Goal: Find specific page/section: Find specific page/section

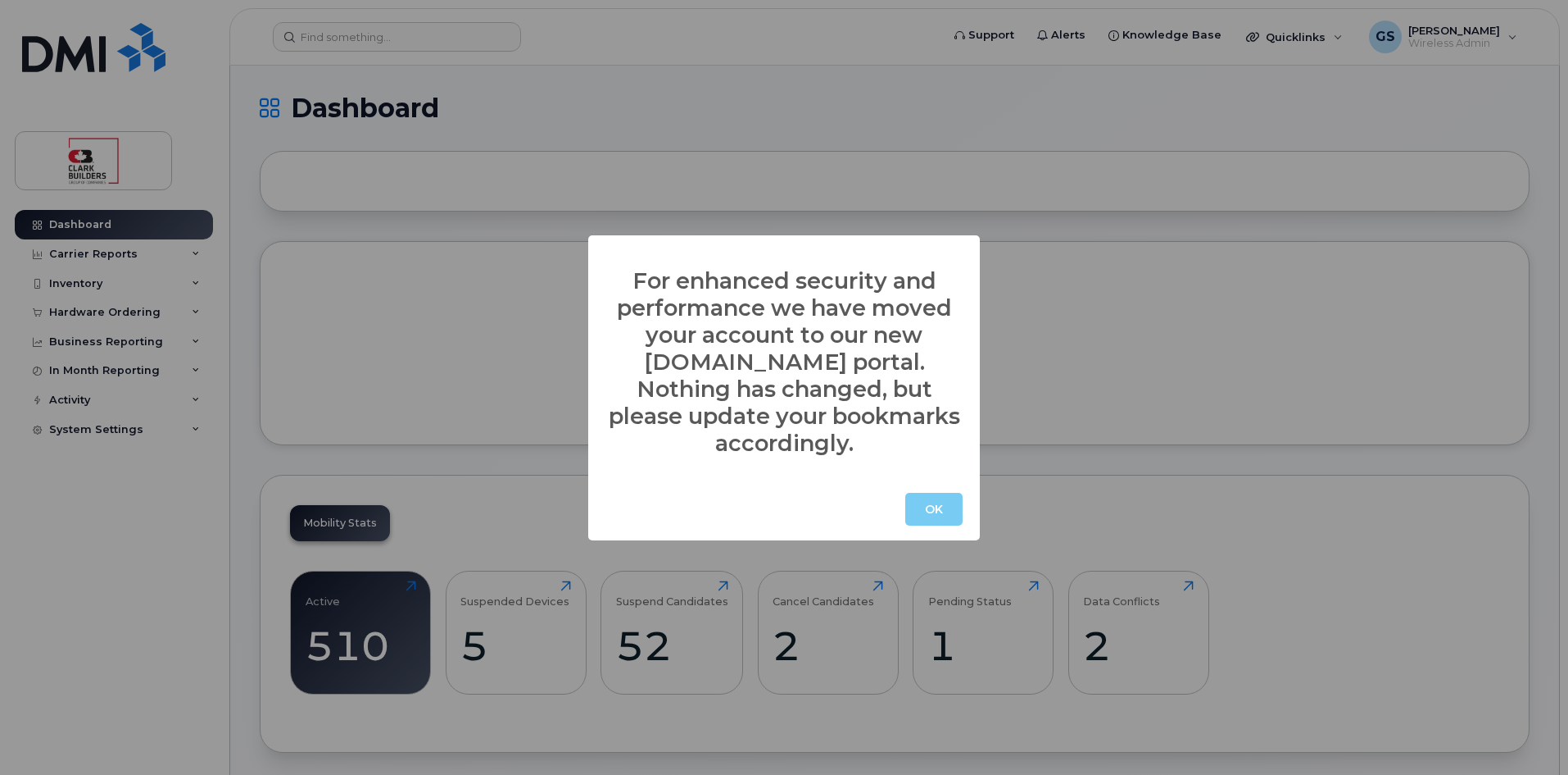
click at [945, 493] on button "OK" at bounding box center [935, 509] width 58 height 33
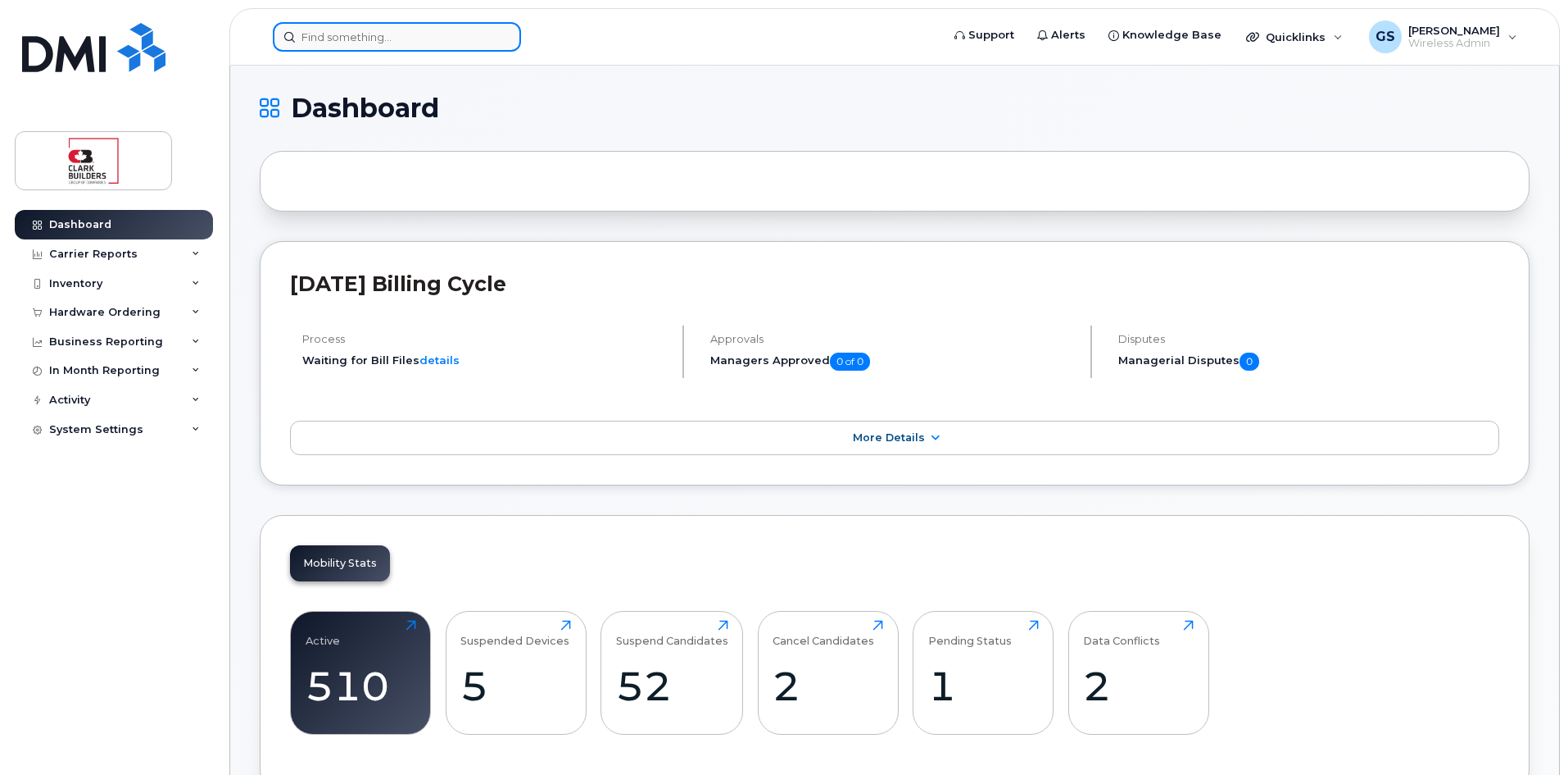
click at [392, 30] on input at bounding box center [397, 37] width 249 height 30
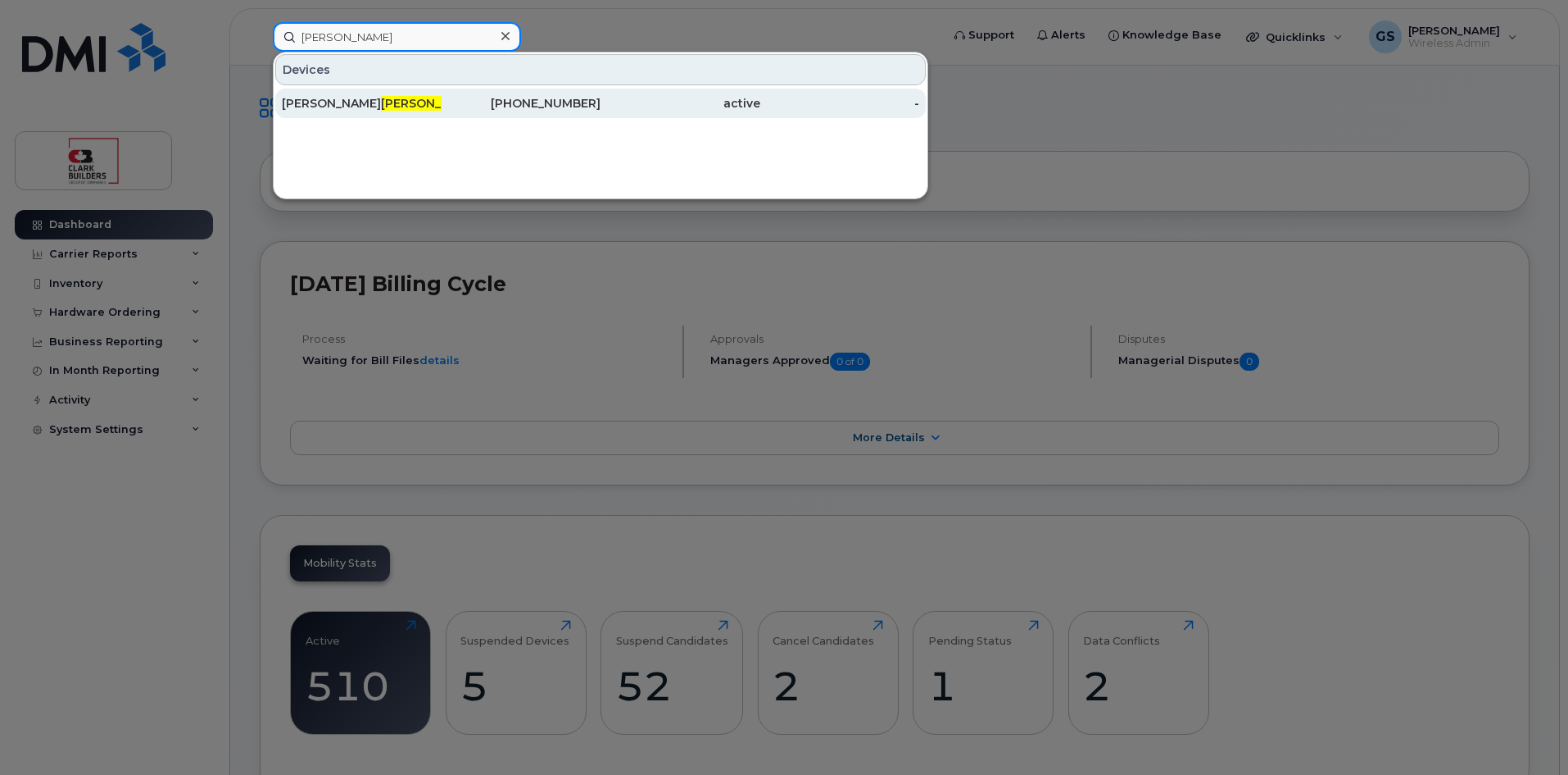
type input "[PERSON_NAME]"
click at [522, 107] on div "[PHONE_NUMBER]" at bounding box center [521, 103] width 160 height 16
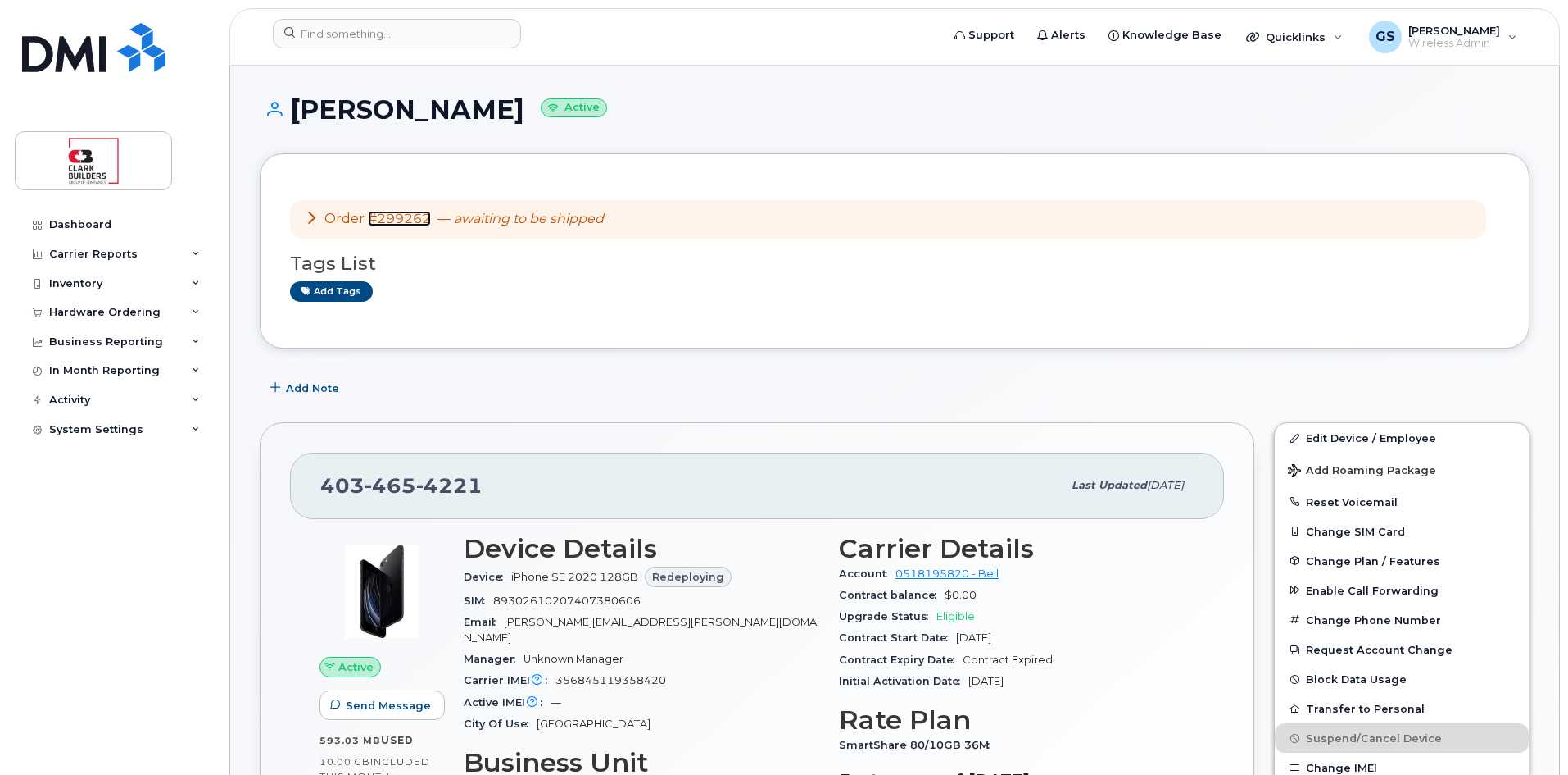
click at [397, 215] on link "#299262" at bounding box center [399, 219] width 63 height 15
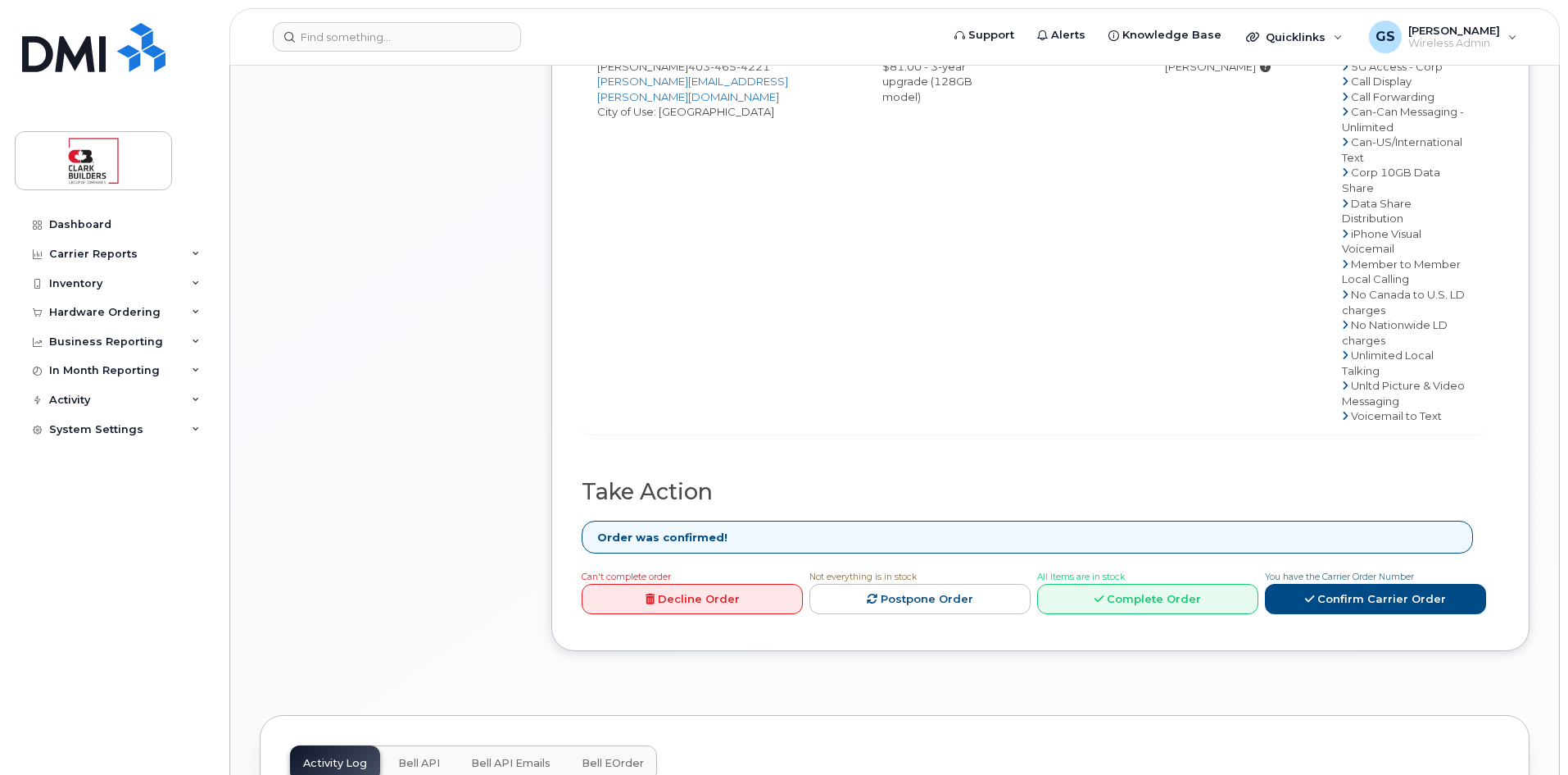
scroll to position [76, 0]
